Goal: Task Accomplishment & Management: Complete application form

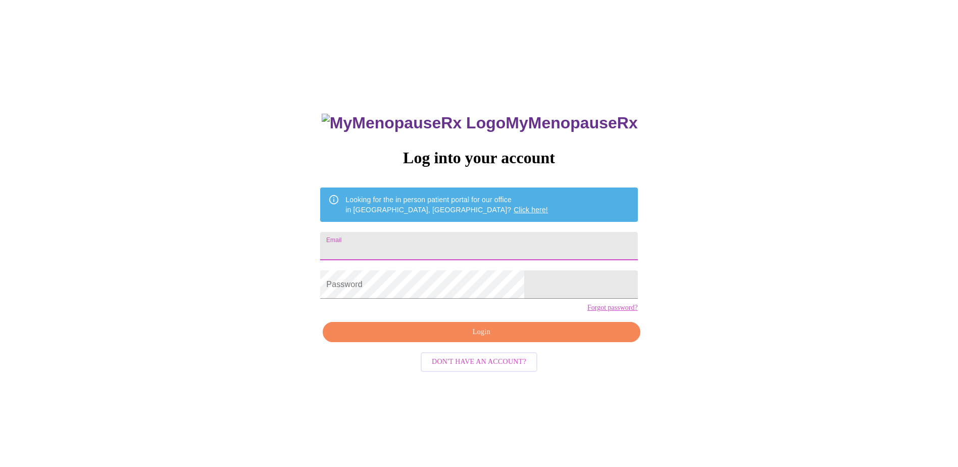
click at [393, 238] on input "Email" at bounding box center [478, 246] width 317 height 28
type input "[EMAIL_ADDRESS][DOMAIN_NAME]"
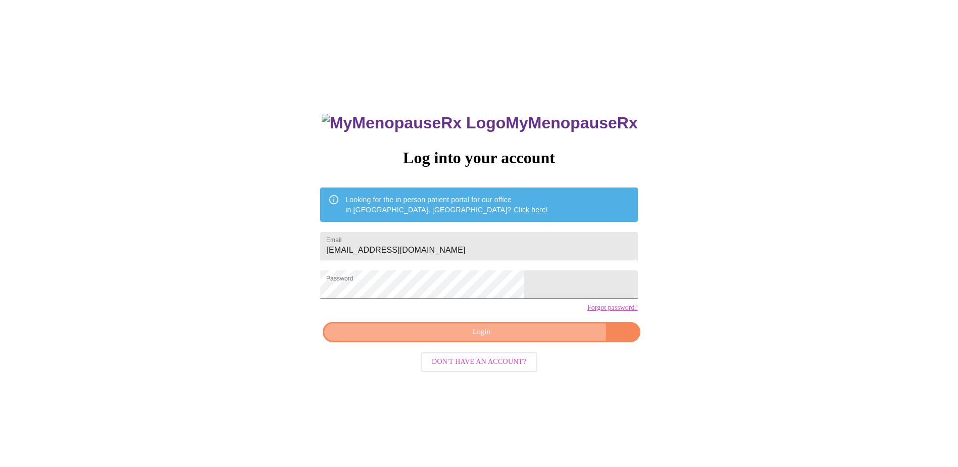
click at [522, 338] on span "Login" at bounding box center [481, 332] width 294 height 13
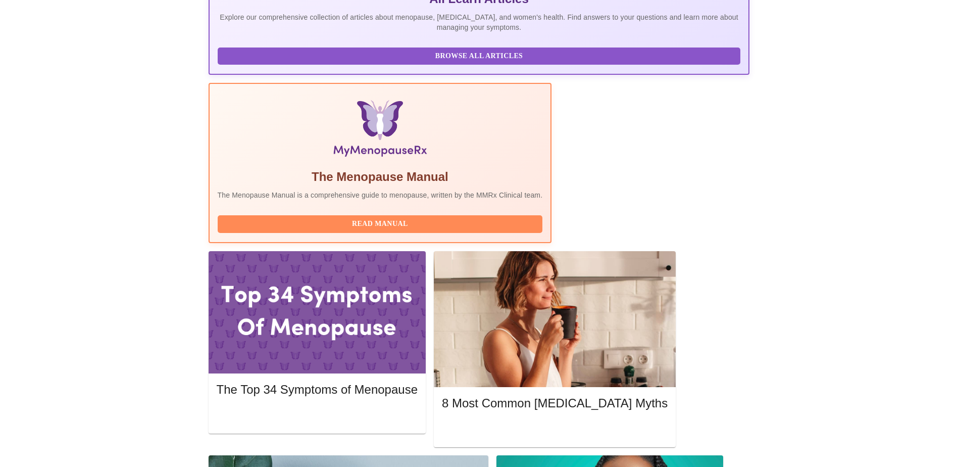
scroll to position [222, 0]
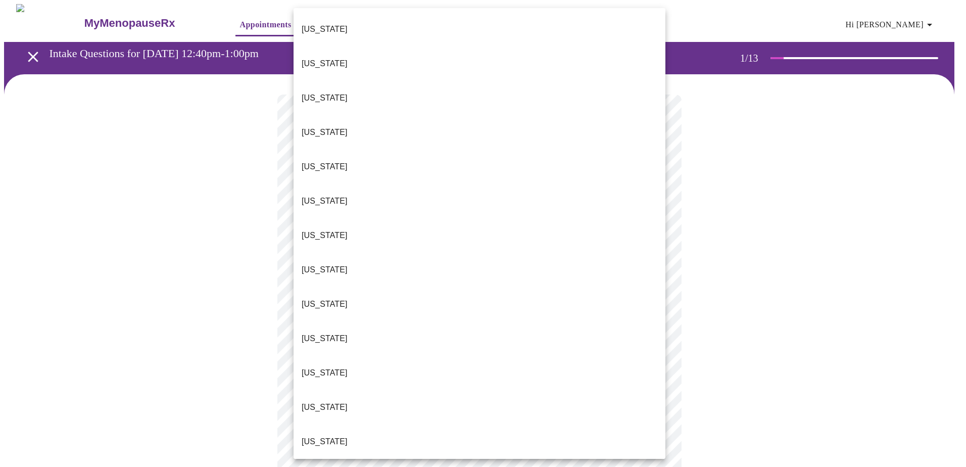
click at [470, 216] on body "MyMenopauseRx Appointments Messaging Labs Uploads Medications Community Refer a…" at bounding box center [483, 465] width 958 height 923
click at [330, 321] on li "[US_STATE]" at bounding box center [480, 338] width 372 height 34
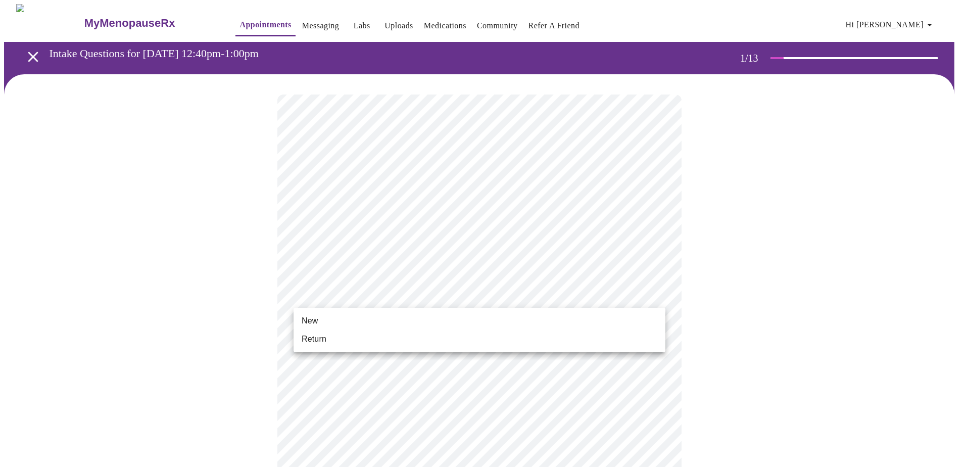
click at [340, 301] on body "MyMenopauseRx Appointments Messaging Labs Uploads Medications Community Refer a…" at bounding box center [483, 462] width 958 height 917
click at [326, 338] on li "Return" at bounding box center [480, 339] width 372 height 18
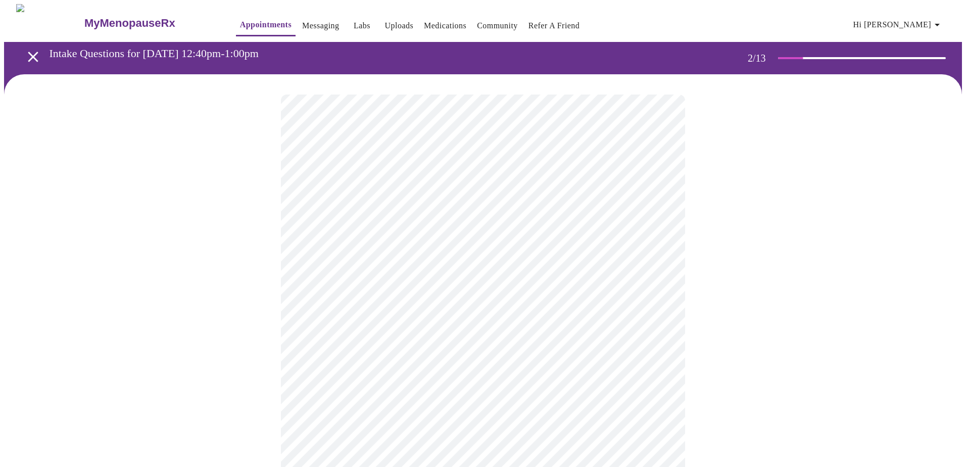
click at [516, 203] on body "MyMenopauseRx Appointments Messaging Labs Uploads Medications Community Refer a…" at bounding box center [483, 307] width 958 height 607
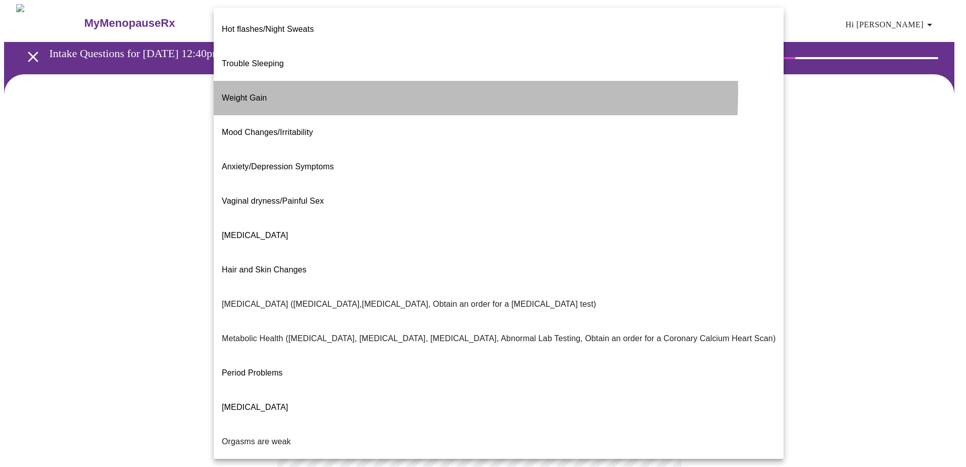
click at [258, 93] on span "Weight Gain" at bounding box center [244, 97] width 45 height 9
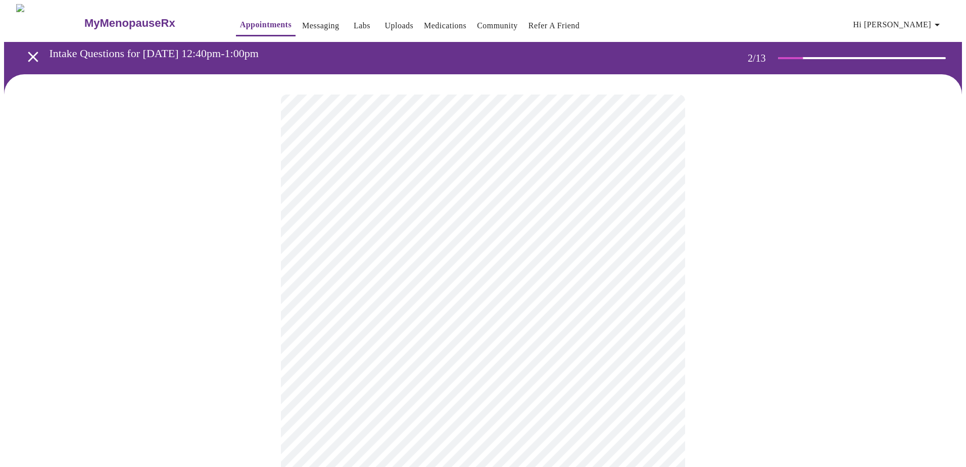
click at [618, 210] on body "MyMenopauseRx Appointments Messaging Labs Uploads Medications Community Refer a…" at bounding box center [483, 304] width 958 height 601
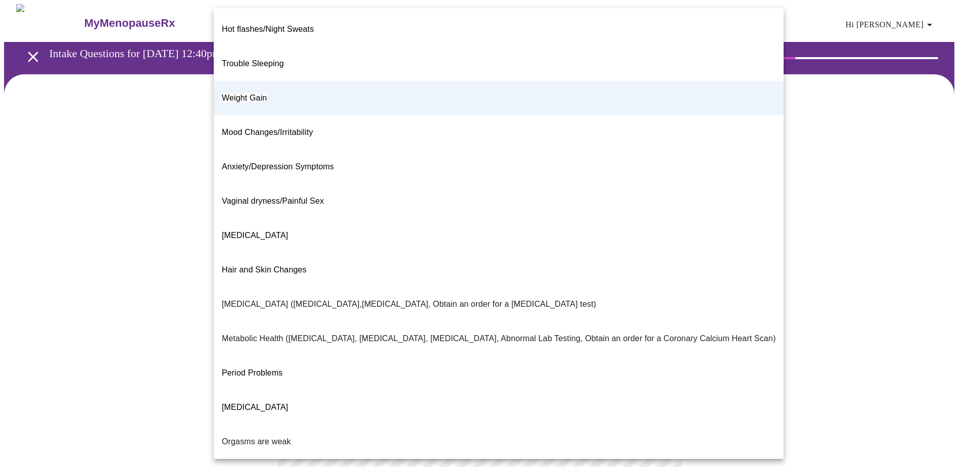
click at [276, 231] on span "[MEDICAL_DATA]" at bounding box center [255, 235] width 66 height 9
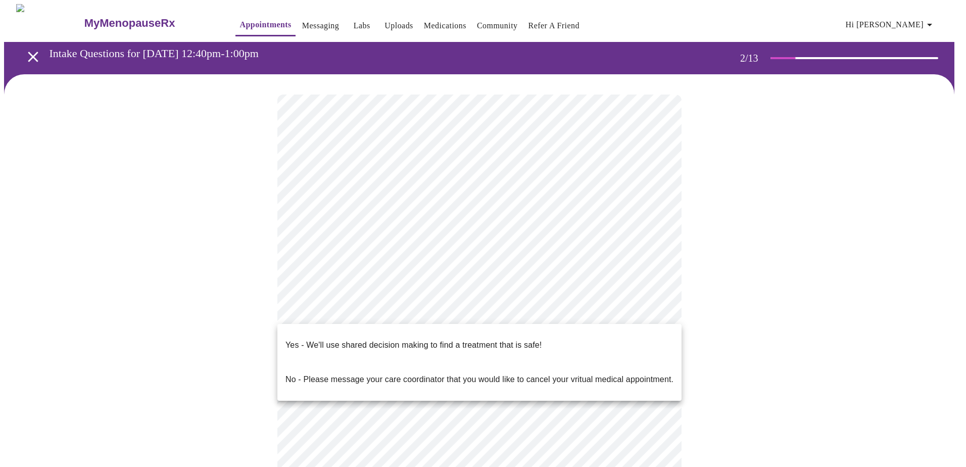
click at [393, 315] on body "MyMenopauseRx Appointments Messaging Labs Uploads Medications Community Refer a…" at bounding box center [483, 304] width 958 height 601
click at [377, 341] on p "Yes - We'll use shared decision making to find a treatment that is safe!" at bounding box center [413, 345] width 256 height 12
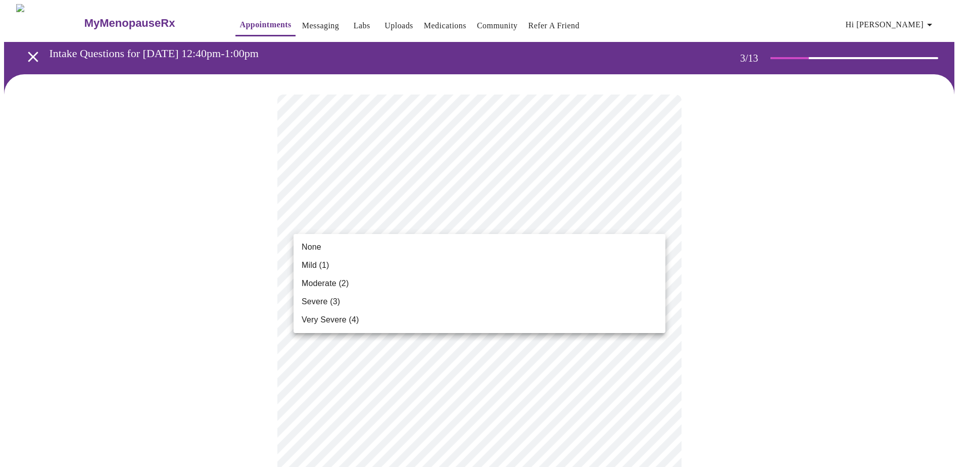
click at [328, 268] on span "Mild (1)" at bounding box center [316, 265] width 28 height 12
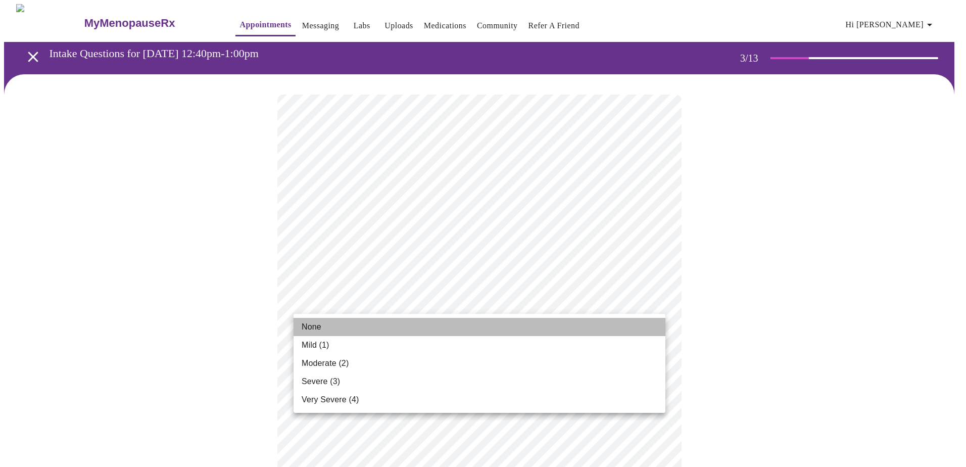
click at [335, 322] on li "None" at bounding box center [480, 327] width 372 height 18
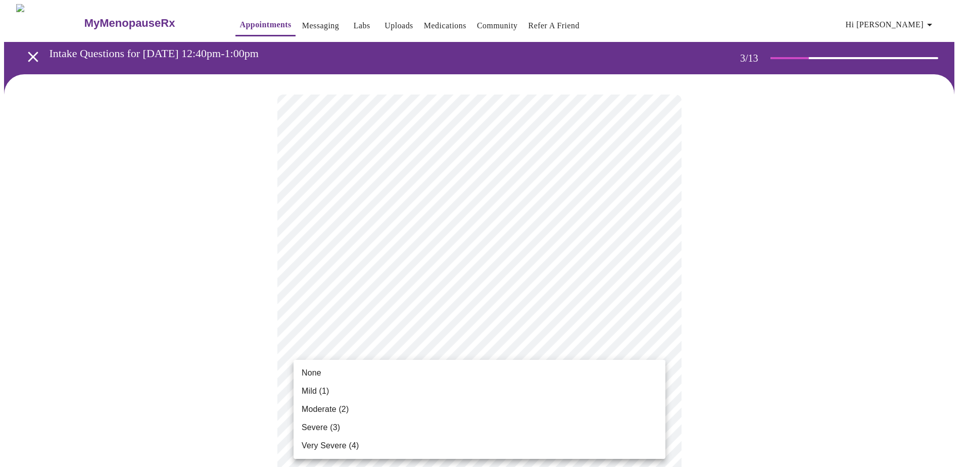
click at [336, 395] on li "Mild (1)" at bounding box center [480, 391] width 372 height 18
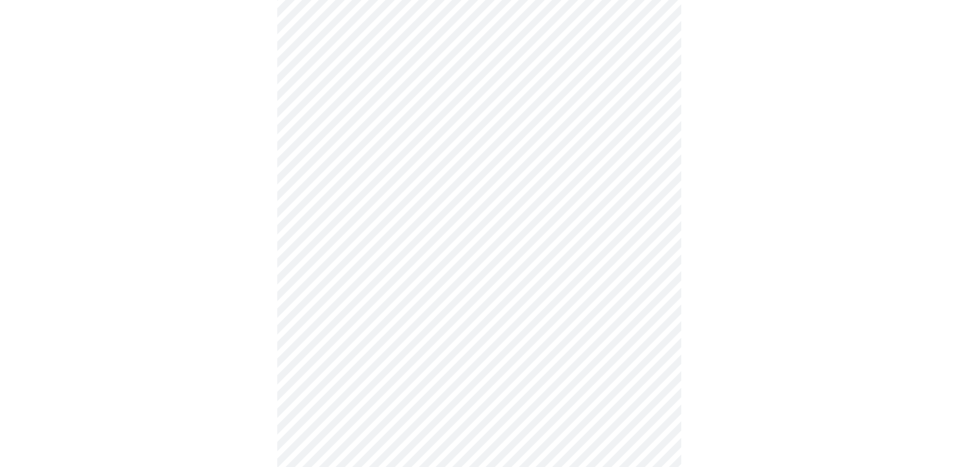
scroll to position [202, 0]
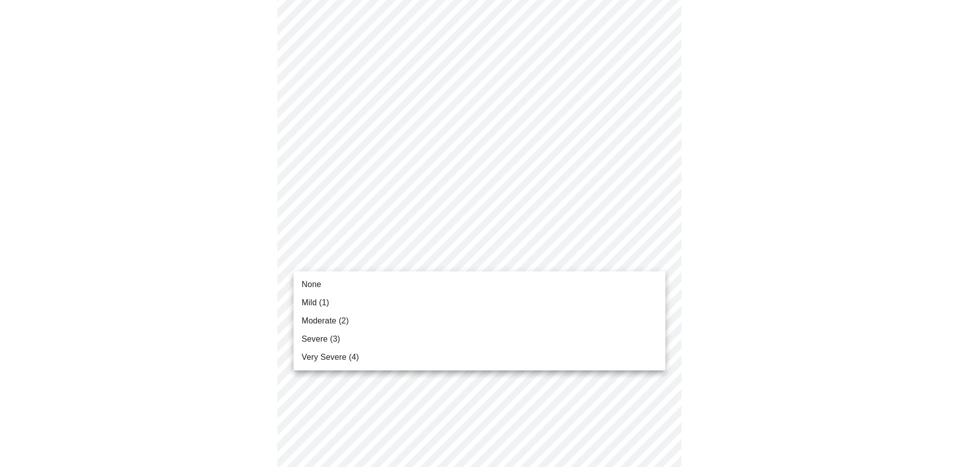
click at [424, 255] on body "MyMenopauseRx Appointments Messaging Labs Uploads Medications Community Refer a…" at bounding box center [483, 452] width 958 height 1301
click at [318, 288] on span "None" at bounding box center [312, 284] width 20 height 12
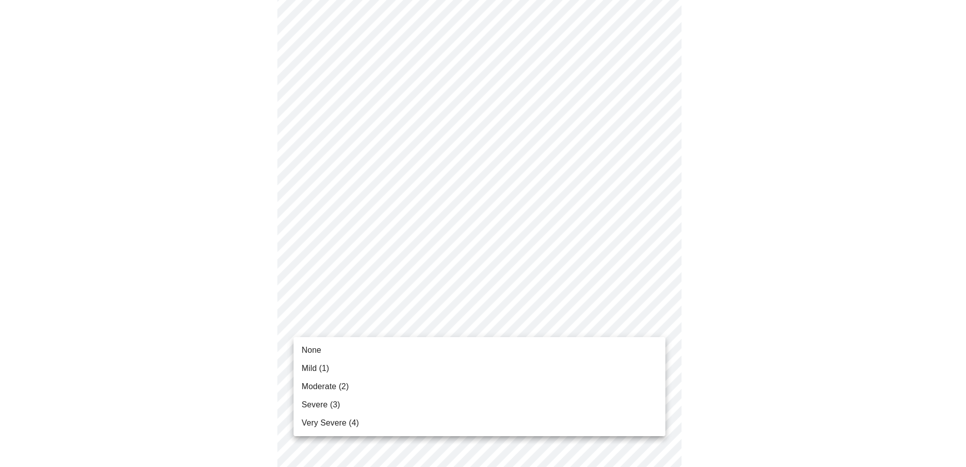
click at [357, 327] on body "MyMenopauseRx Appointments Messaging Labs Uploads Medications Community Refer a…" at bounding box center [483, 445] width 958 height 1287
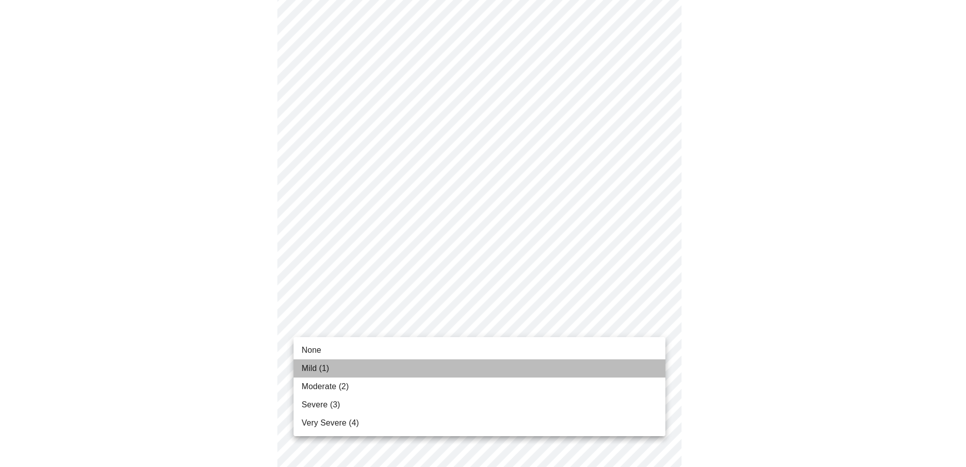
click at [320, 371] on span "Mild (1)" at bounding box center [316, 368] width 28 height 12
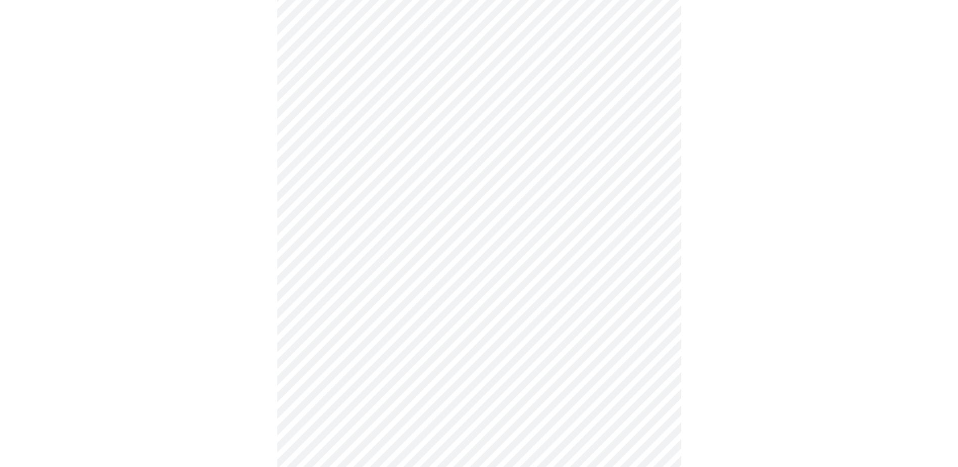
scroll to position [303, 0]
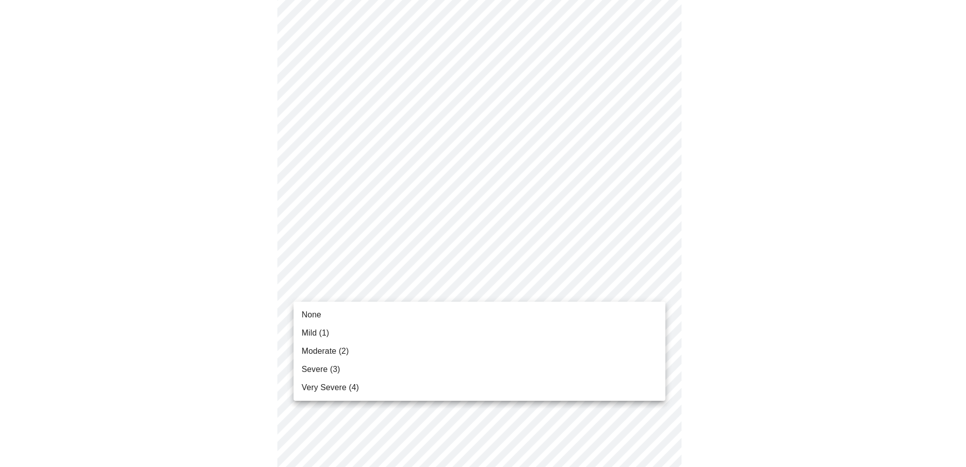
click at [366, 285] on body "MyMenopauseRx Appointments Messaging Labs Uploads Medications Community Refer a…" at bounding box center [483, 337] width 958 height 1273
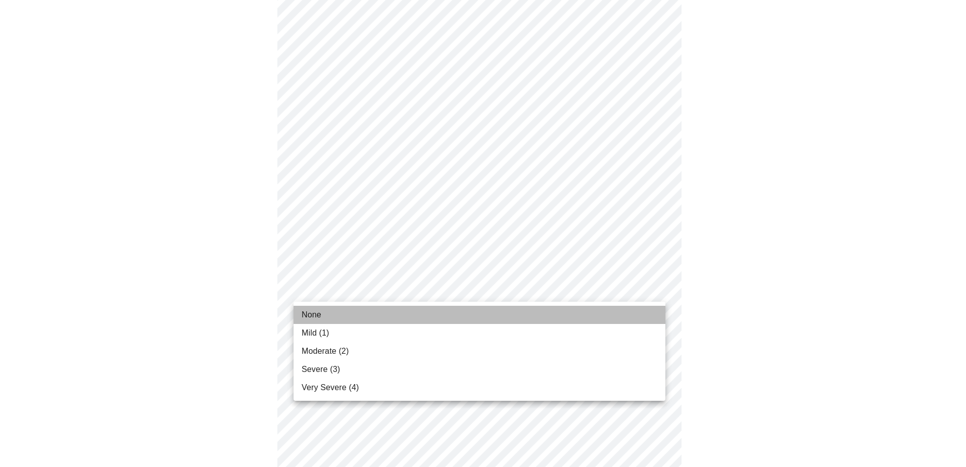
click at [325, 320] on li "None" at bounding box center [480, 315] width 372 height 18
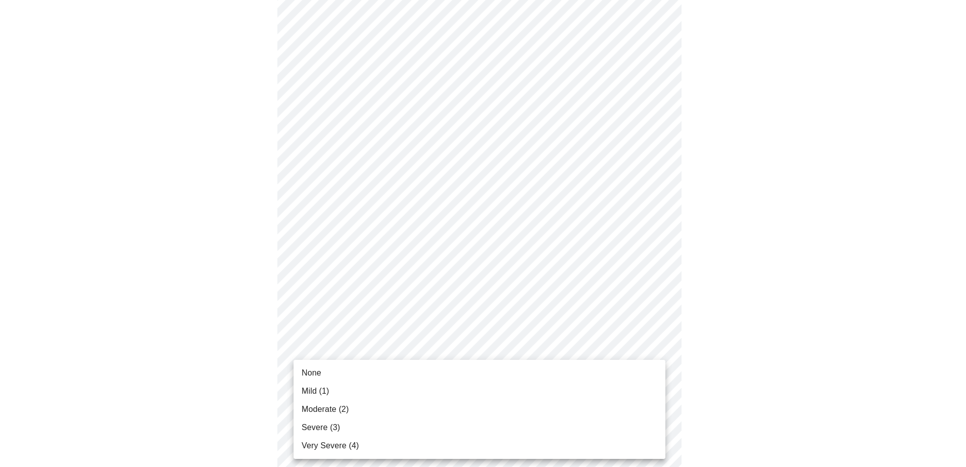
click at [409, 366] on body "MyMenopauseRx Appointments Messaging Labs Uploads Medications Community Refer a…" at bounding box center [483, 330] width 958 height 1259
click at [337, 411] on span "Moderate (2)" at bounding box center [325, 409] width 47 height 12
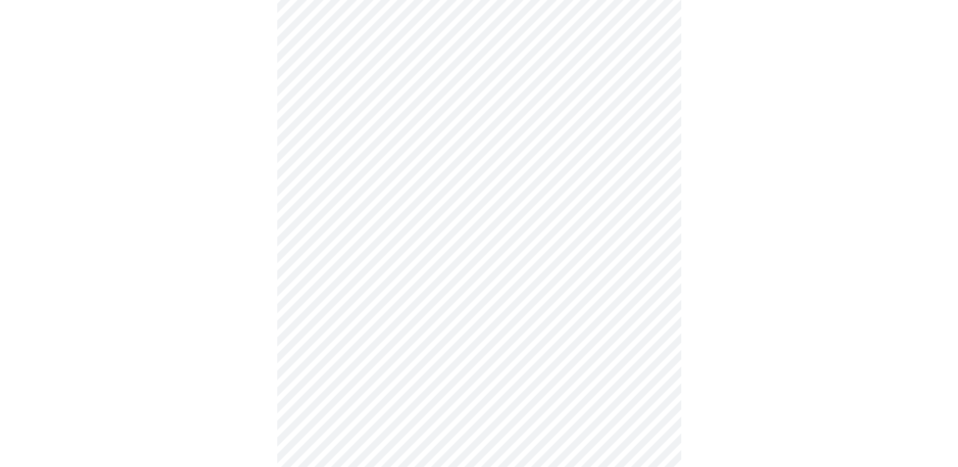
scroll to position [455, 0]
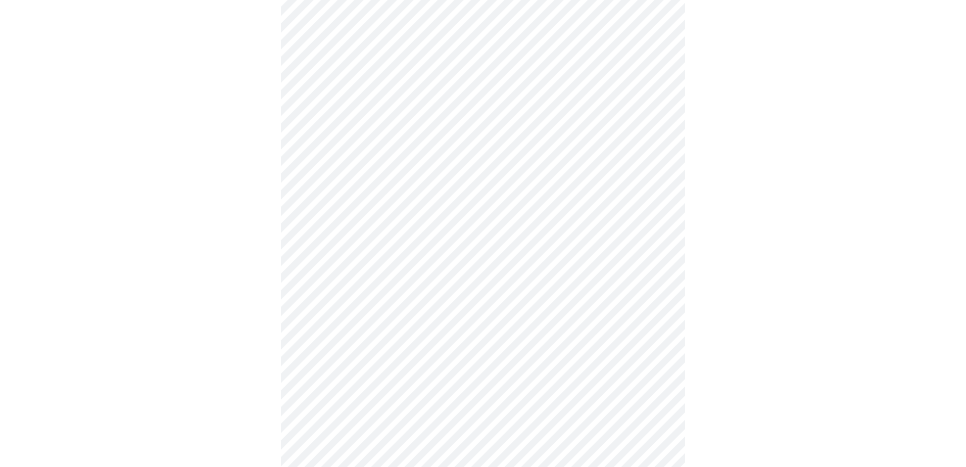
click at [369, 292] on body "MyMenopauseRx Appointments Messaging Labs Uploads Medications Community Refer a…" at bounding box center [483, 171] width 958 height 1245
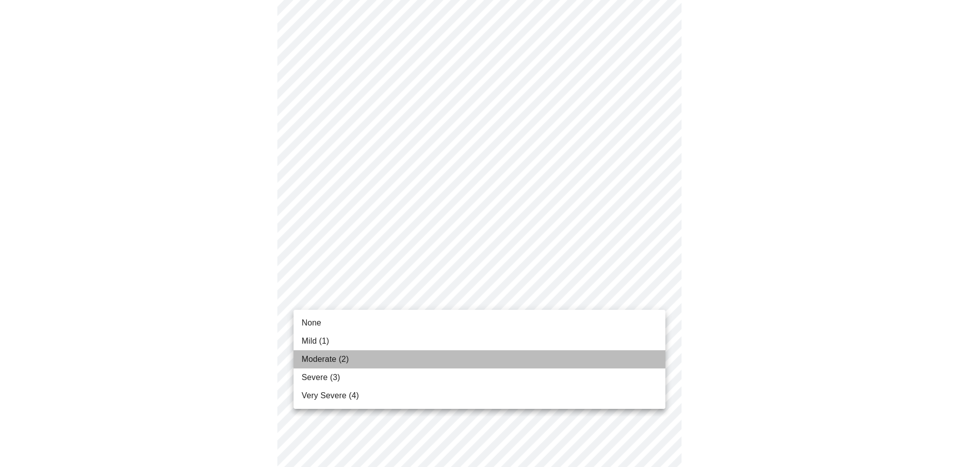
click at [332, 359] on span "Moderate (2)" at bounding box center [325, 359] width 47 height 12
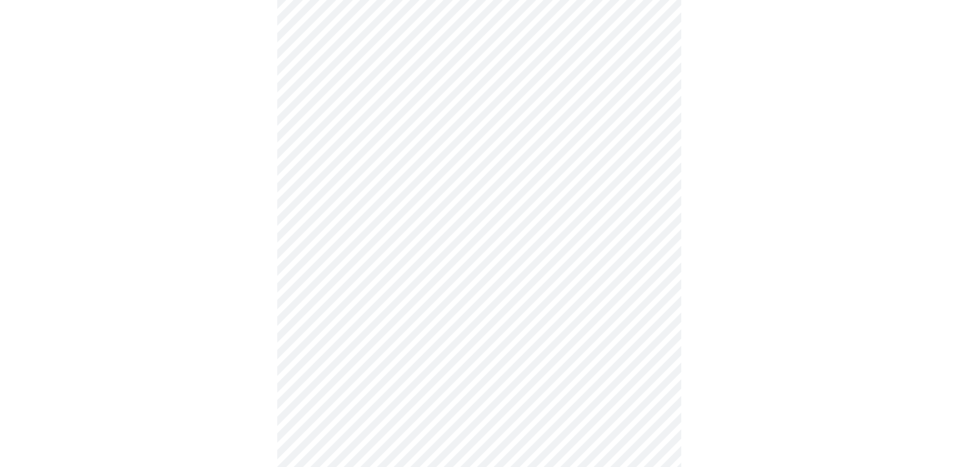
scroll to position [556, 0]
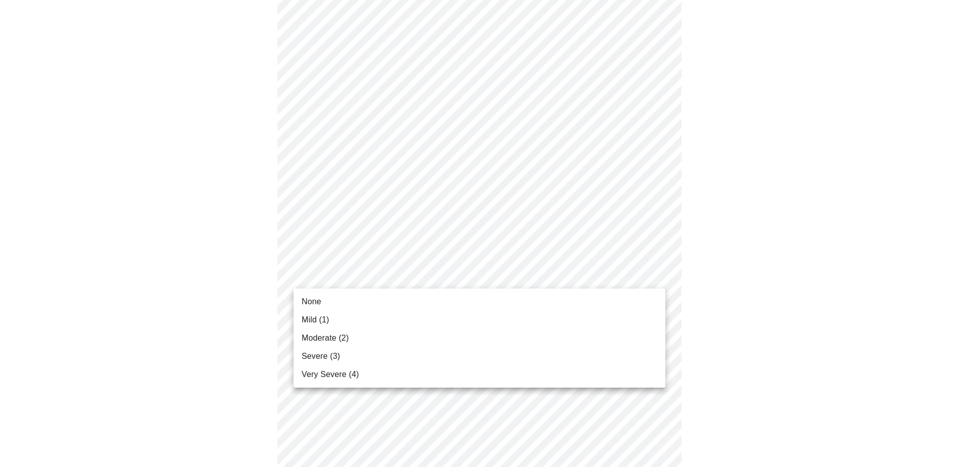
click at [348, 280] on body "MyMenopauseRx Appointments Messaging Labs Uploads Medications Community Refer a…" at bounding box center [483, 63] width 958 height 1231
click at [321, 304] on span "None" at bounding box center [312, 302] width 20 height 12
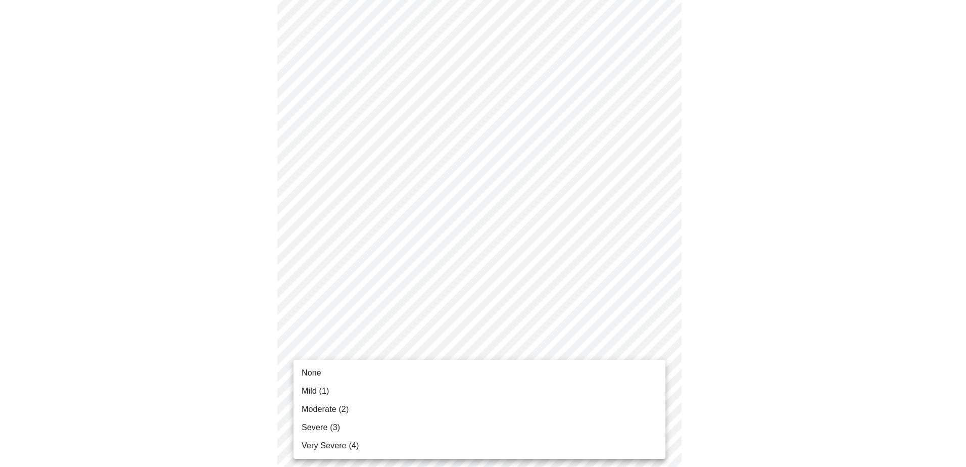
click at [338, 354] on body "MyMenopauseRx Appointments Messaging Labs Uploads Medications Community Refer a…" at bounding box center [483, 56] width 958 height 1216
click at [328, 394] on span "Mild (1)" at bounding box center [316, 391] width 28 height 12
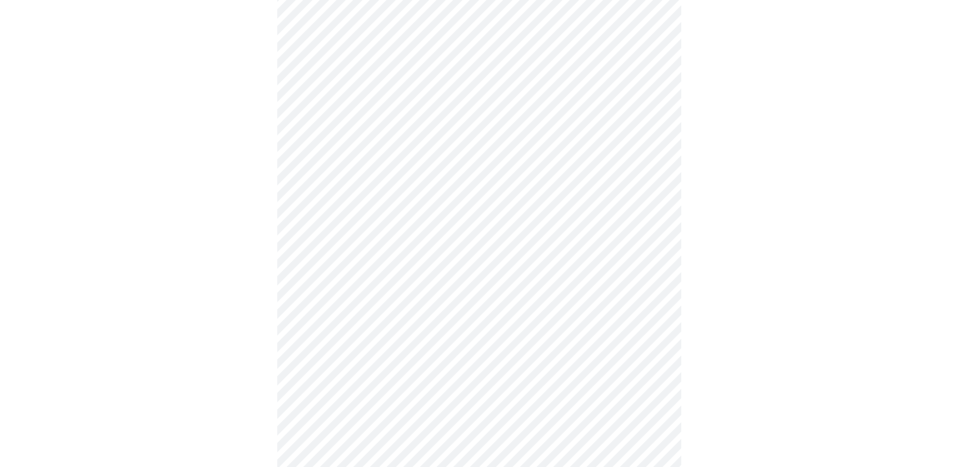
scroll to position [707, 0]
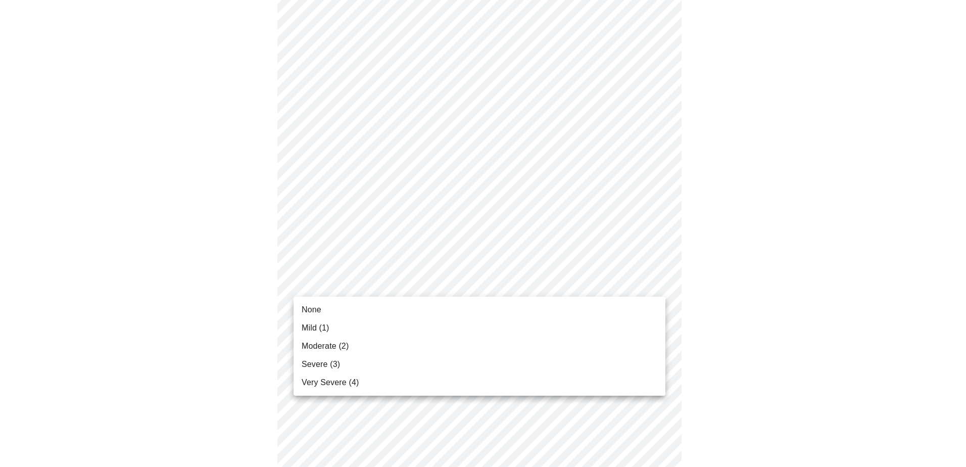
click at [329, 348] on span "Moderate (2)" at bounding box center [325, 346] width 47 height 12
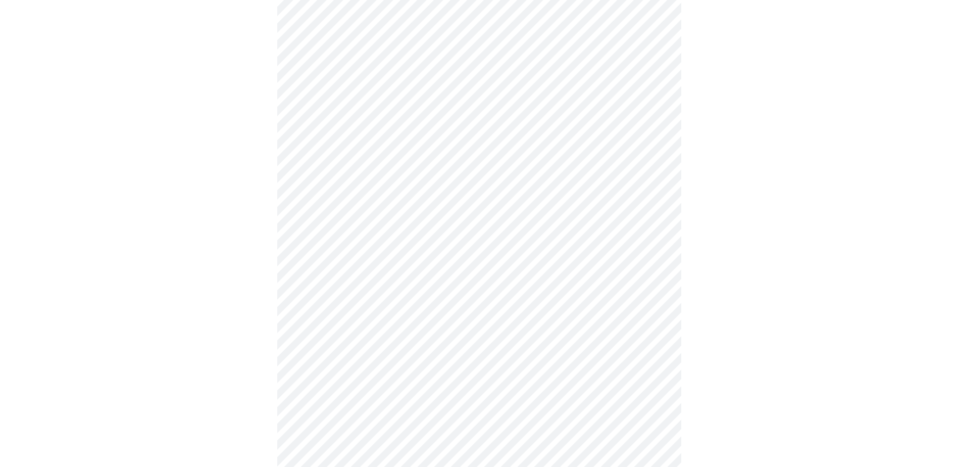
scroll to position [354, 0]
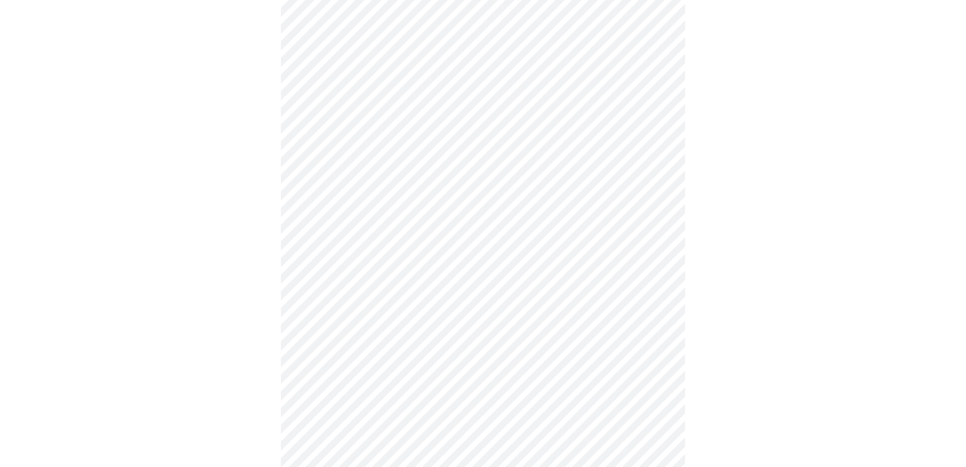
click at [499, 220] on body "MyMenopauseRx Appointments Messaging Labs Uploads Medications Community Refer a…" at bounding box center [483, 128] width 958 height 956
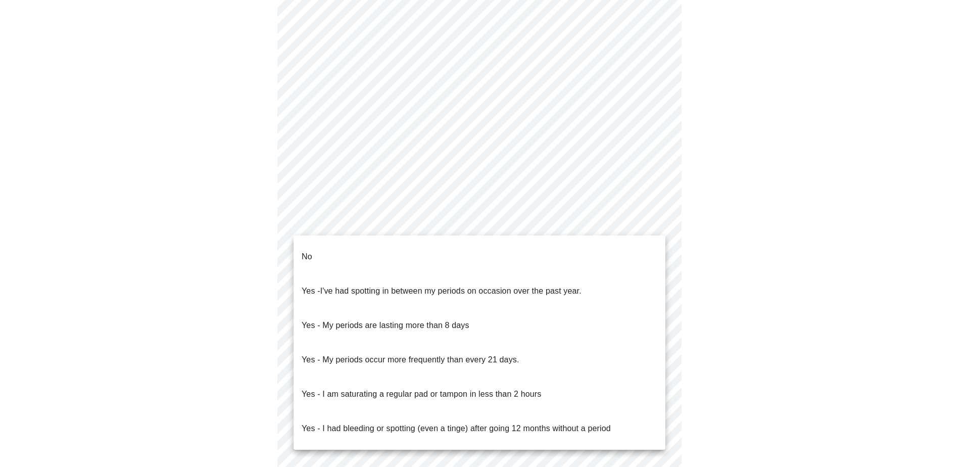
click at [347, 250] on li "No" at bounding box center [480, 256] width 372 height 34
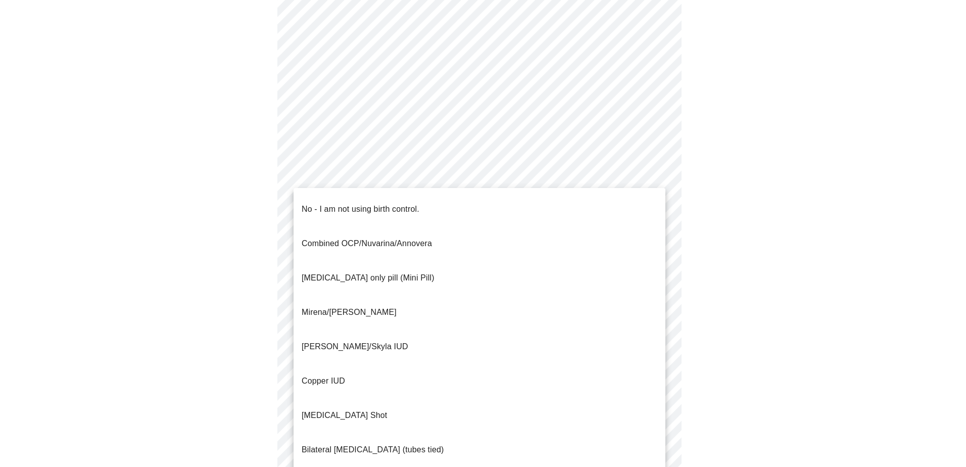
click at [361, 294] on body "MyMenopauseRx Appointments Messaging Labs Uploads Medications Community Refer a…" at bounding box center [483, 125] width 958 height 950
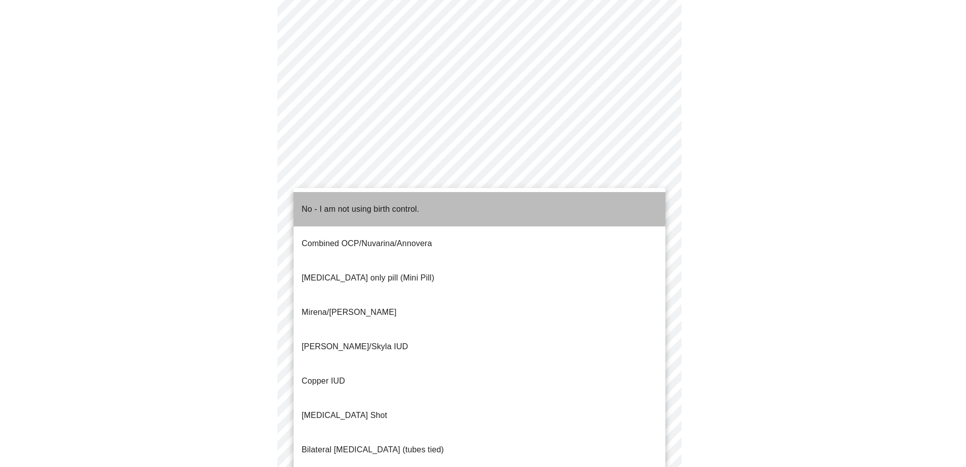
click at [316, 203] on p "No - I am not using birth control." at bounding box center [361, 209] width 118 height 12
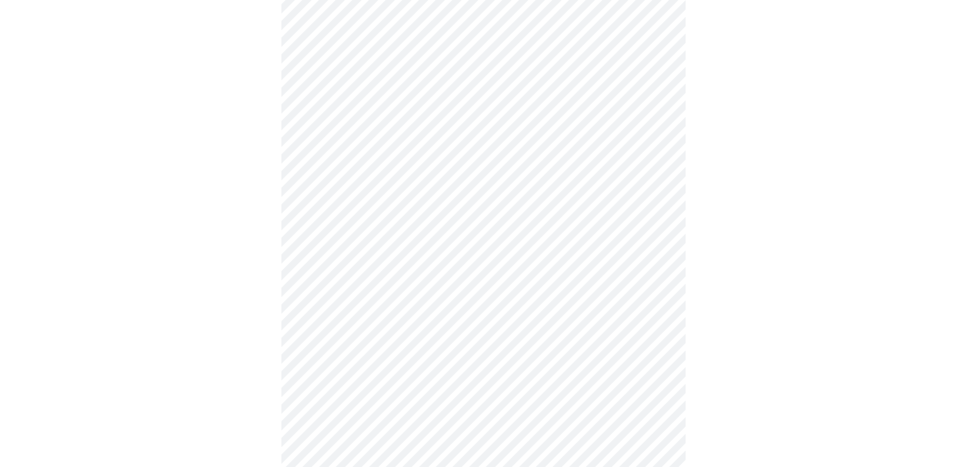
scroll to position [477, 0]
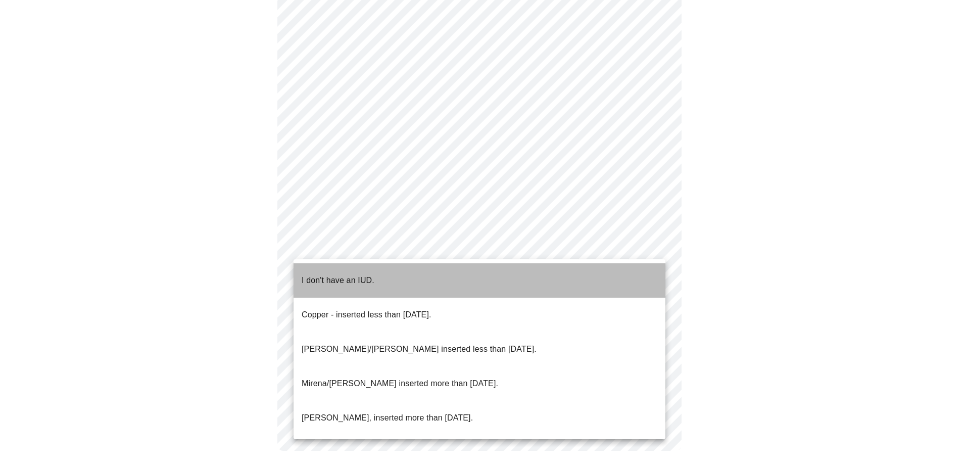
click at [344, 274] on p "I don't have an IUD." at bounding box center [338, 280] width 73 height 12
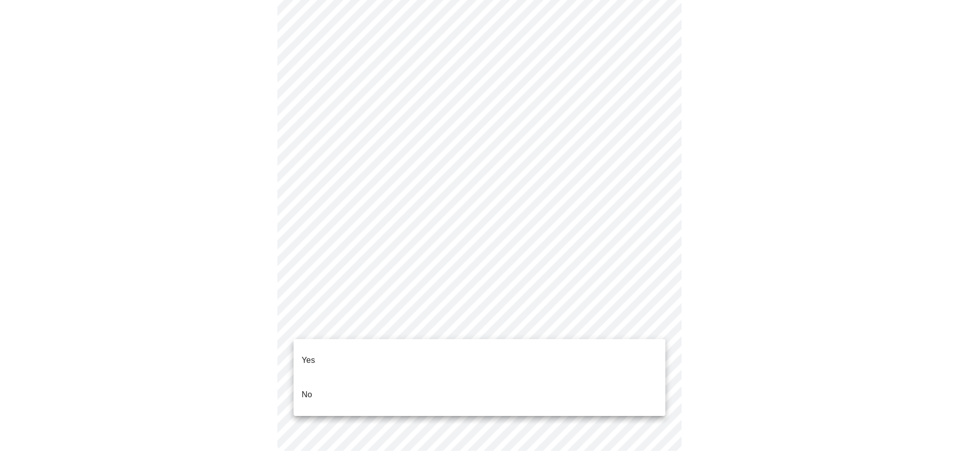
click at [343, 325] on body "MyMenopauseRx Appointments Messaging Labs Uploads Medications Community Refer a…" at bounding box center [483, 2] width 958 height 938
click at [320, 352] on li "Yes" at bounding box center [480, 360] width 372 height 34
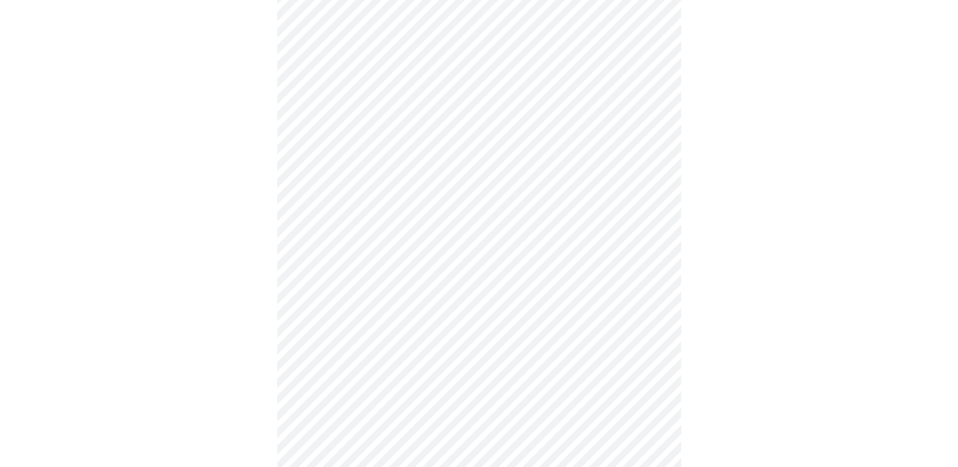
scroll to position [2475, 0]
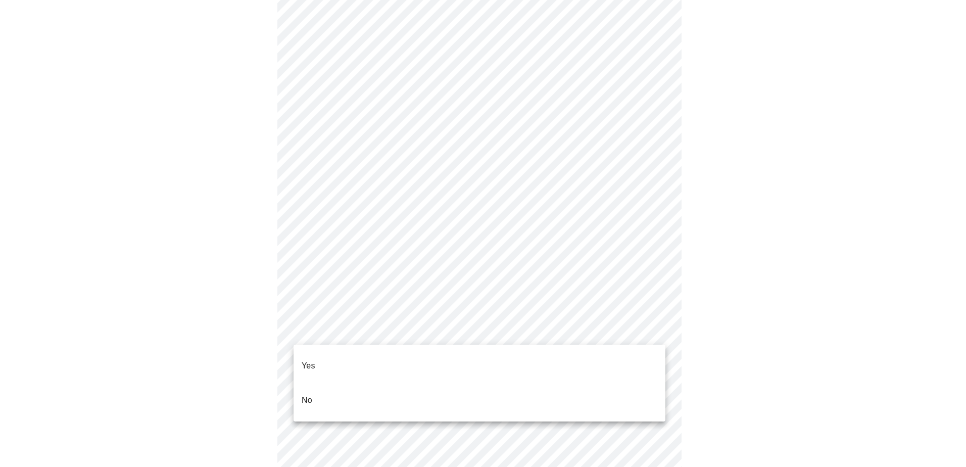
click at [307, 394] on p "No" at bounding box center [307, 400] width 11 height 12
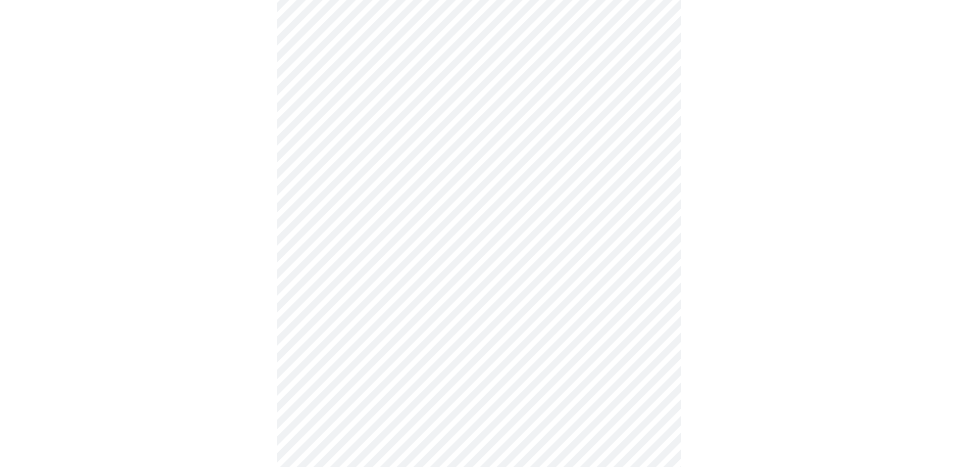
scroll to position [839, 0]
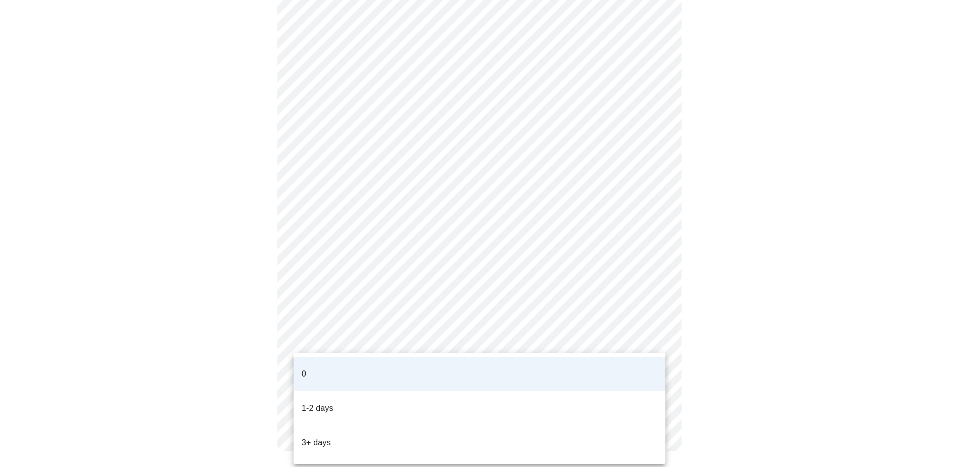
click at [374, 393] on li "1-2 days" at bounding box center [480, 408] width 372 height 34
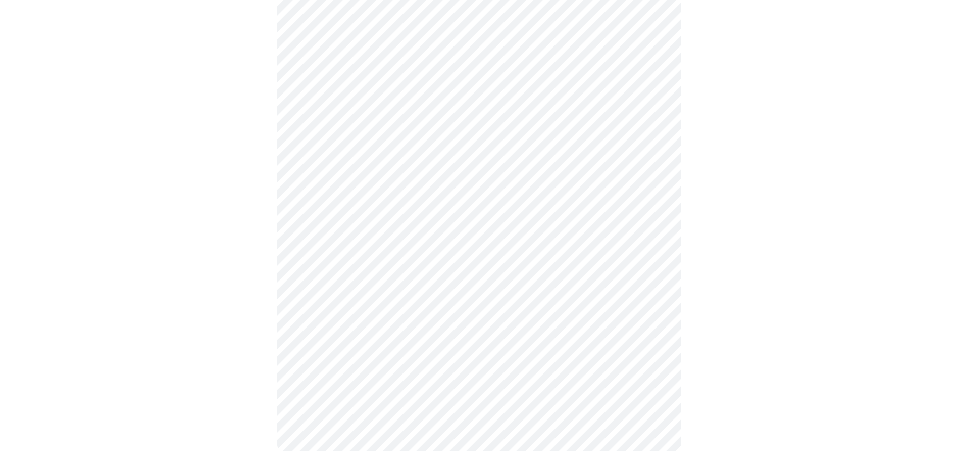
scroll to position [0, 0]
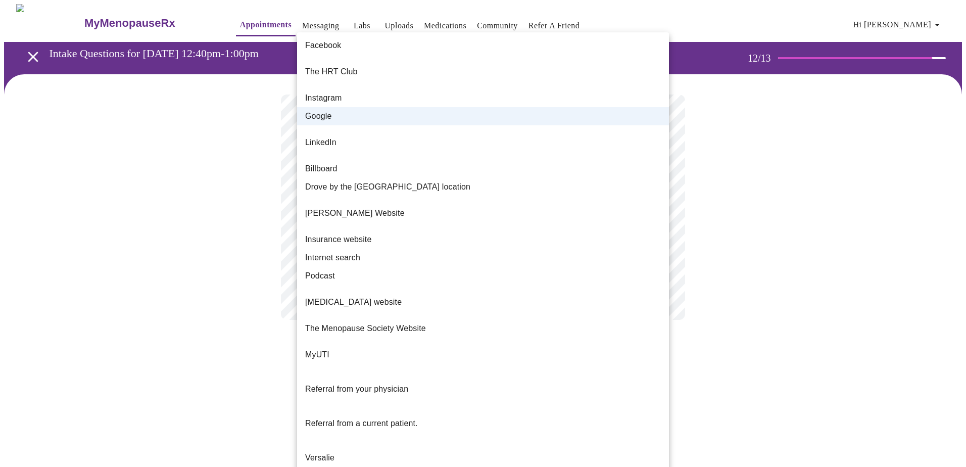
click at [463, 210] on body "MyMenopauseRx Appointments Messaging Labs Uploads Medications Community Refer a…" at bounding box center [483, 172] width 958 height 336
click at [324, 92] on span "Instagram" at bounding box center [323, 98] width 37 height 12
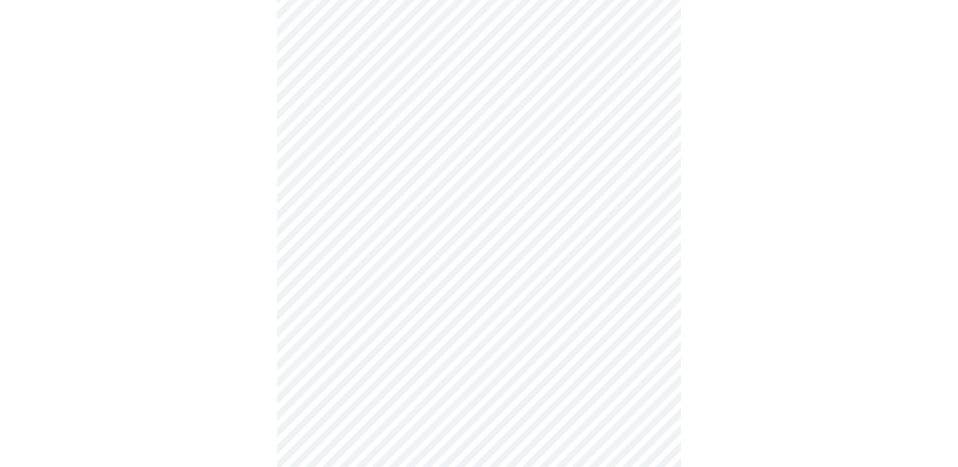
scroll to position [462, 0]
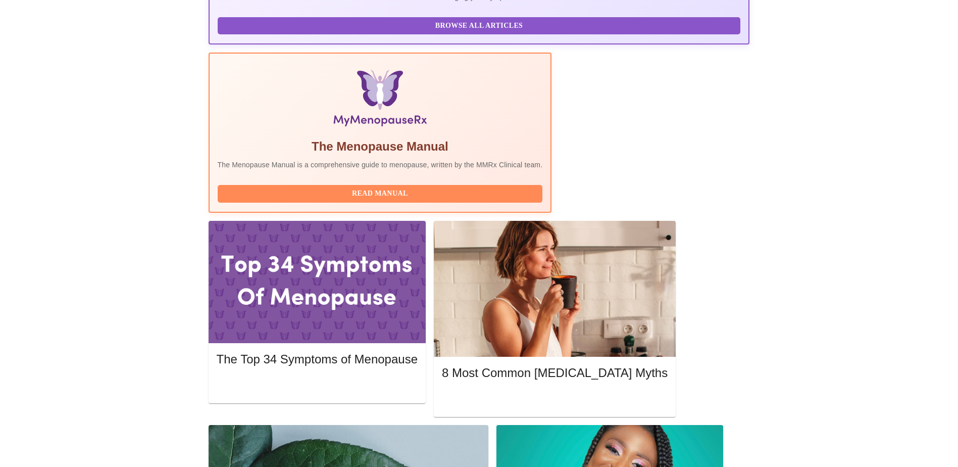
scroll to position [273, 0]
